Goal: Navigation & Orientation: Find specific page/section

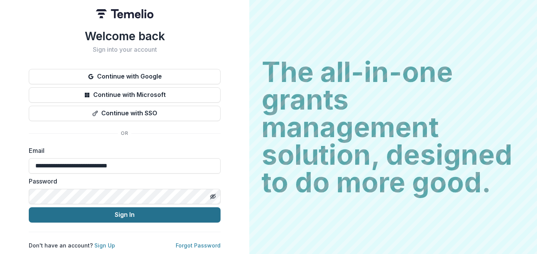
click at [150, 211] on button "Sign In" at bounding box center [125, 214] width 192 height 15
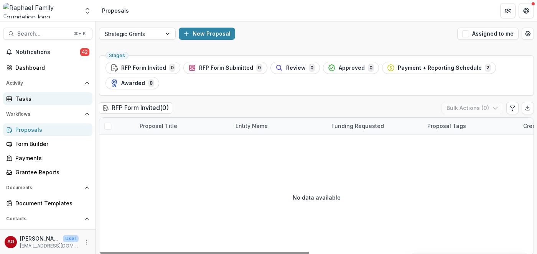
click at [28, 100] on div "Tasks" at bounding box center [50, 99] width 71 height 8
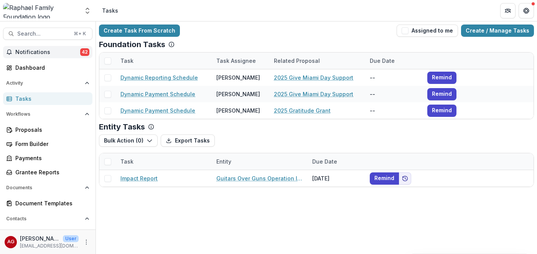
click at [42, 52] on span "Notifications" at bounding box center [47, 52] width 65 height 7
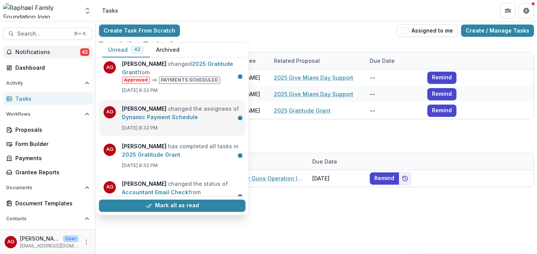
scroll to position [7, 0]
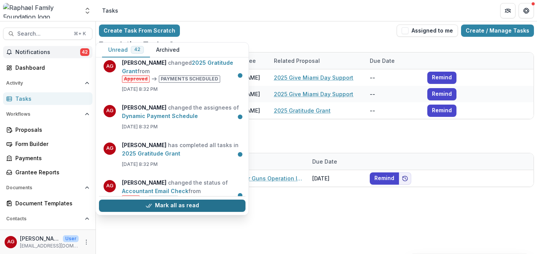
click at [160, 207] on button "Mark all as read" at bounding box center [172, 206] width 147 height 12
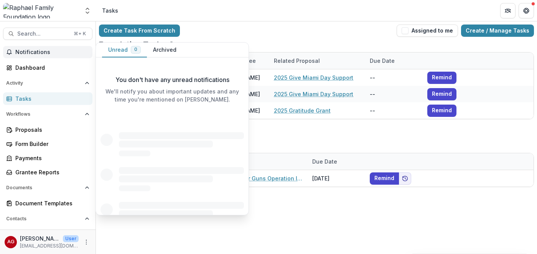
scroll to position [0, 0]
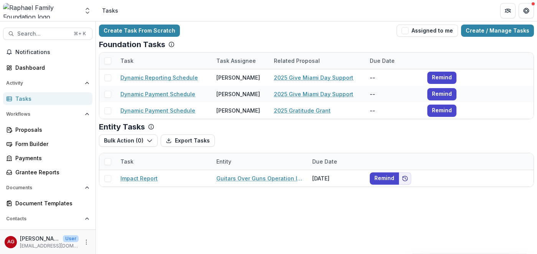
click at [38, 97] on div "Tasks" at bounding box center [50, 99] width 71 height 8
click at [39, 161] on div "Payments" at bounding box center [50, 158] width 71 height 8
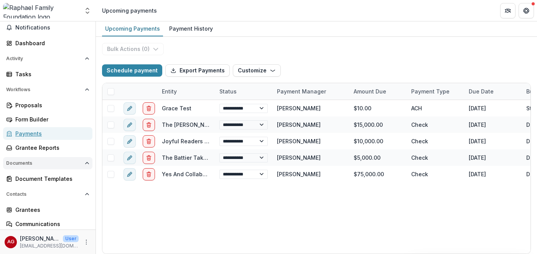
scroll to position [71, 0]
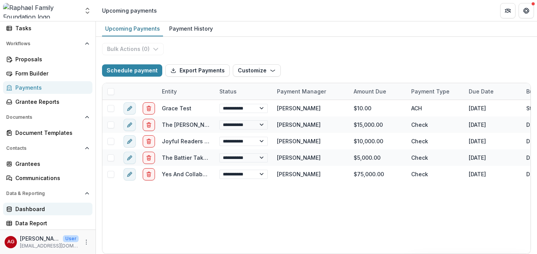
click at [46, 210] on div "Dashboard" at bounding box center [50, 209] width 71 height 8
